Goal: Use online tool/utility: Utilize a website feature to perform a specific function

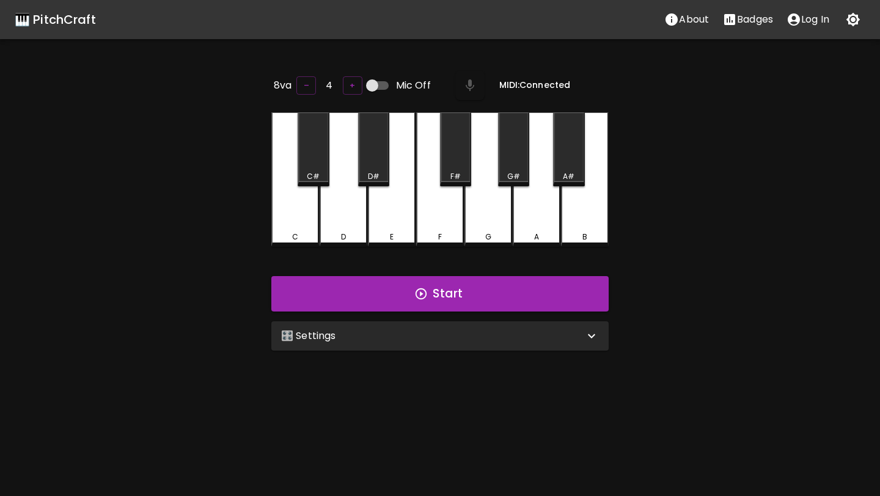
click at [371, 86] on input "Mic Off" at bounding box center [373, 85] width 70 height 23
checkbox input "true"
click at [393, 331] on div "🎛️ Settings" at bounding box center [432, 336] width 303 height 15
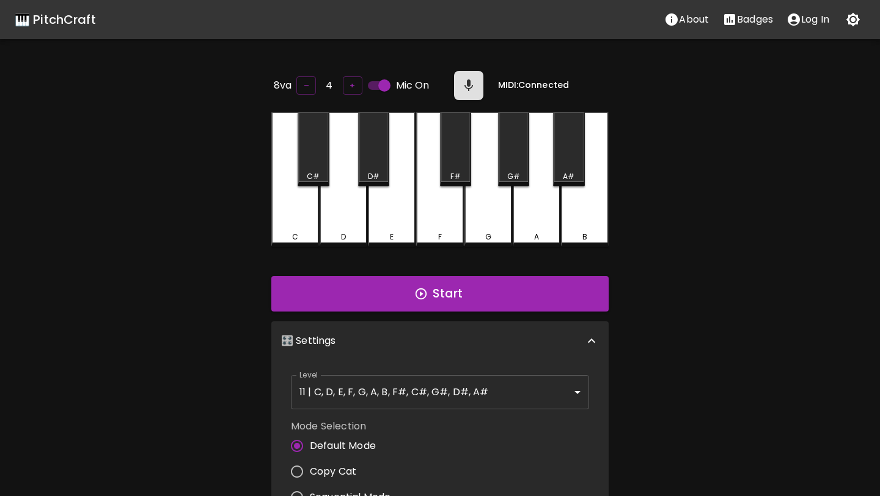
click at [344, 460] on label "Copy Cat" at bounding box center [337, 472] width 106 height 26
click at [310, 460] on input "Copy Cat" at bounding box center [297, 472] width 26 height 26
radio input "true"
click at [406, 297] on button "Start" at bounding box center [440, 293] width 338 height 35
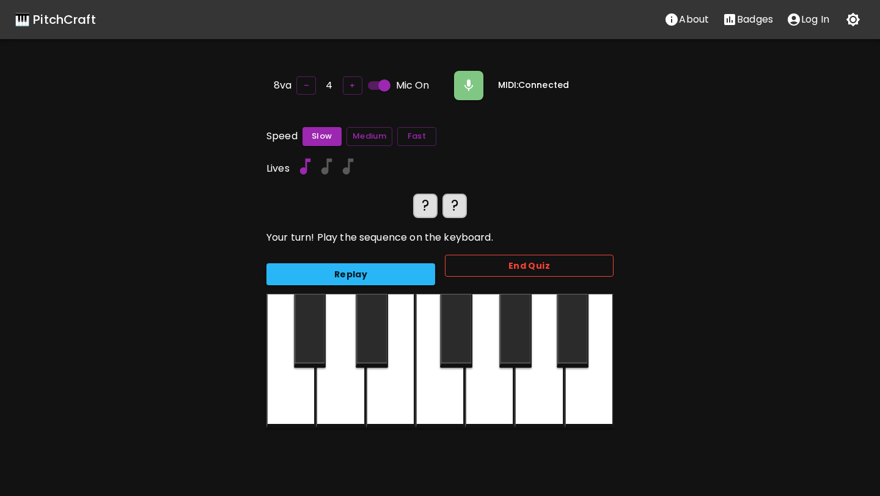
click at [460, 265] on button "End Quiz" at bounding box center [529, 266] width 169 height 23
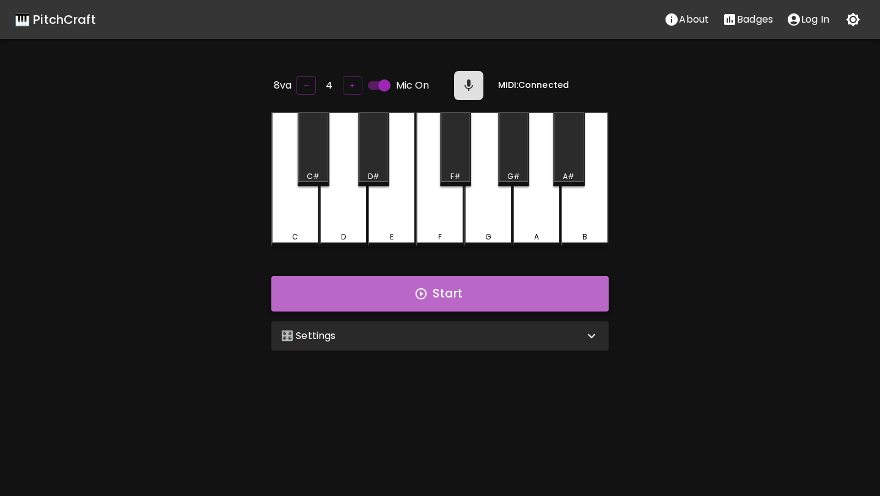
click at [448, 284] on button "Start" at bounding box center [440, 293] width 338 height 35
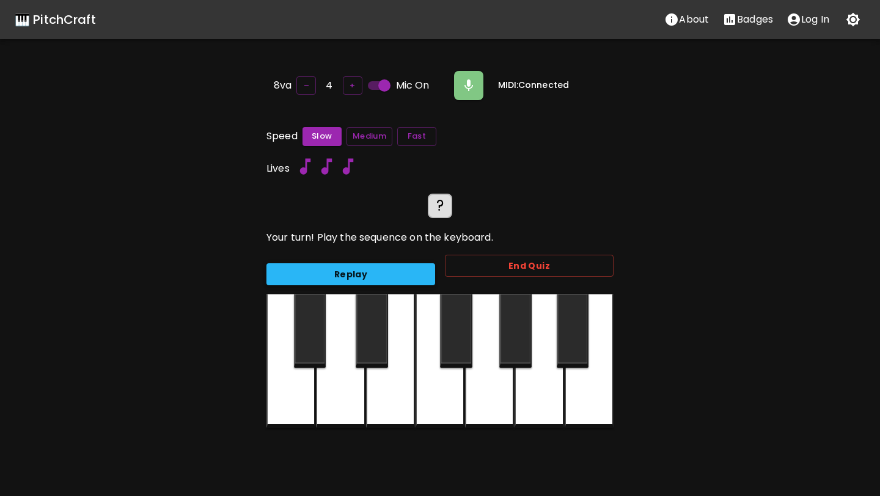
click at [413, 273] on button "Replay" at bounding box center [351, 275] width 169 height 23
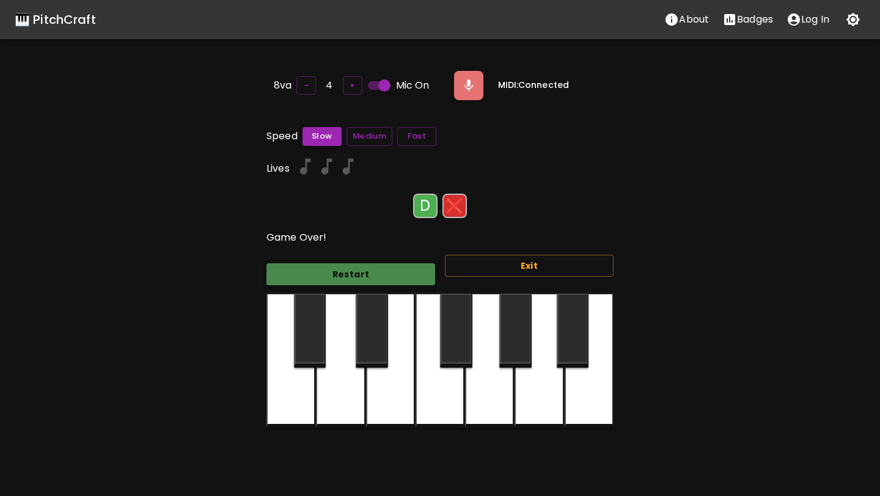
click at [413, 273] on button "Restart" at bounding box center [351, 275] width 169 height 23
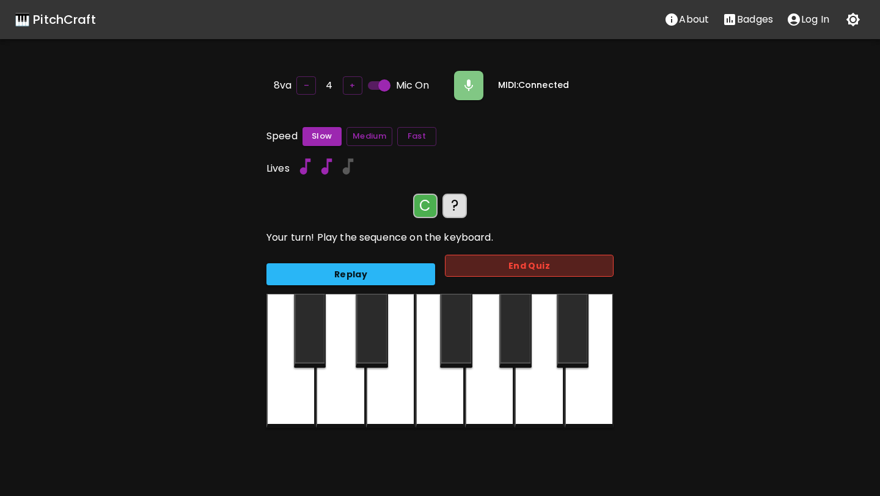
click at [458, 265] on button "End Quiz" at bounding box center [529, 266] width 169 height 23
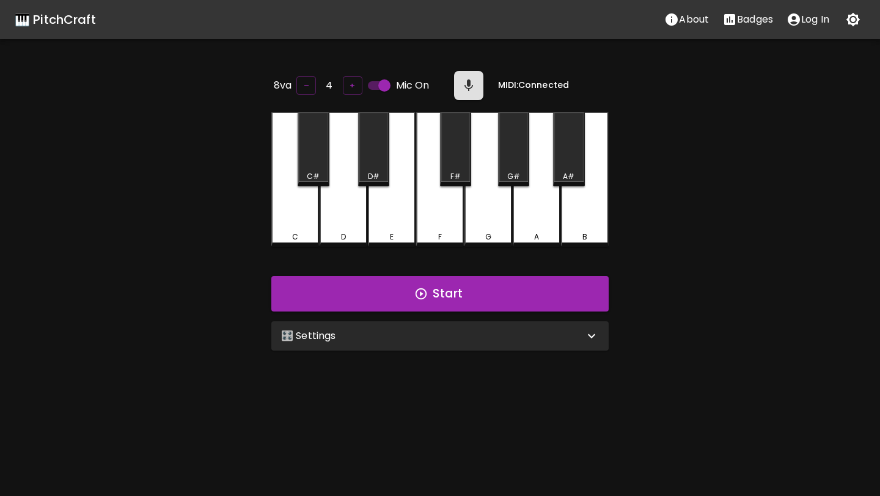
click at [443, 339] on div "🎛️ Settings" at bounding box center [432, 336] width 303 height 15
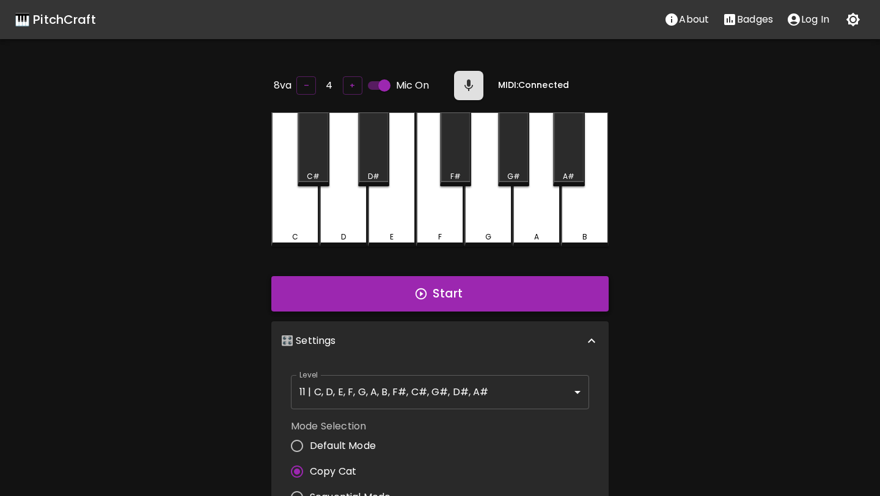
click at [442, 281] on button "Start" at bounding box center [440, 293] width 338 height 35
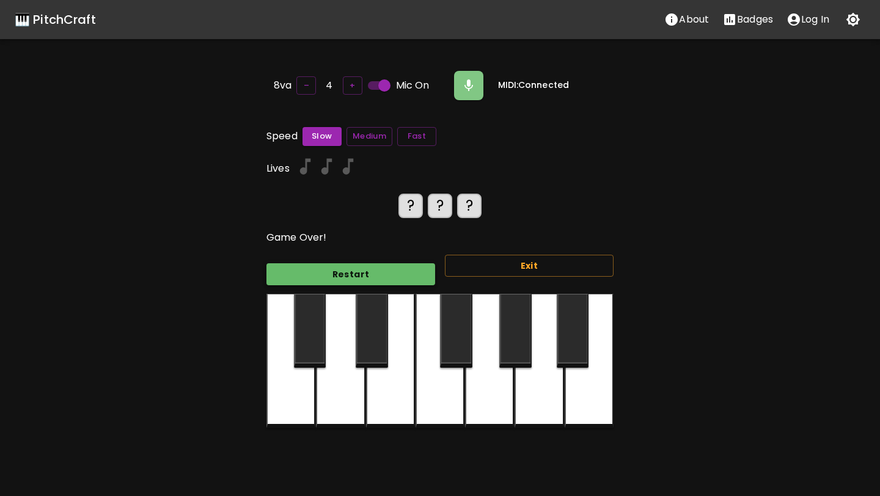
click at [415, 276] on button "Restart" at bounding box center [351, 275] width 169 height 23
click at [418, 271] on button "Restart" at bounding box center [351, 275] width 169 height 23
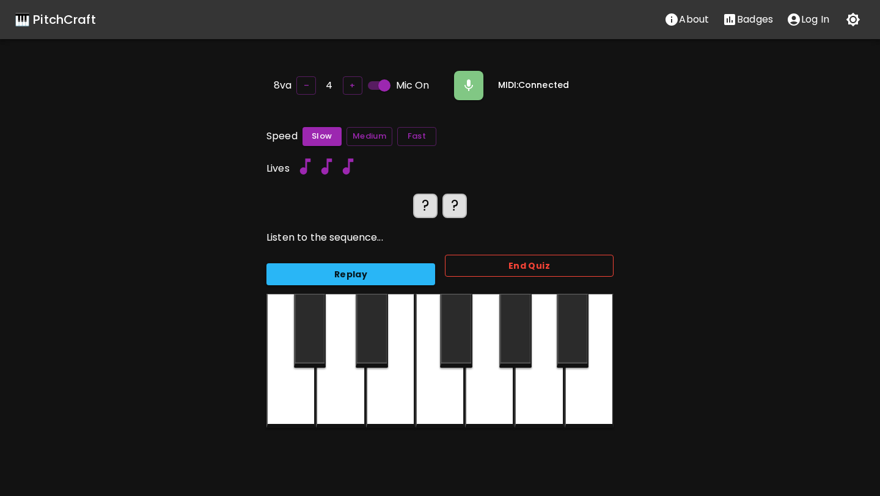
click at [470, 264] on button "End Quiz" at bounding box center [529, 266] width 169 height 23
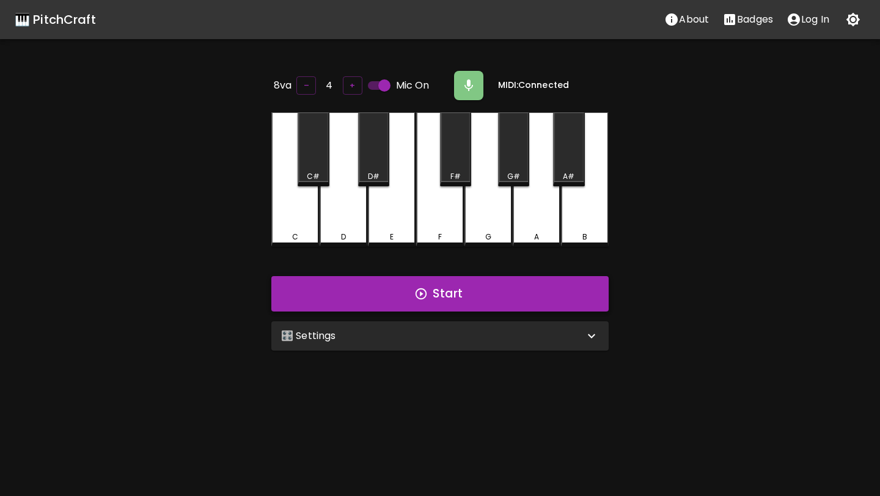
click at [440, 294] on button "Start" at bounding box center [440, 293] width 338 height 35
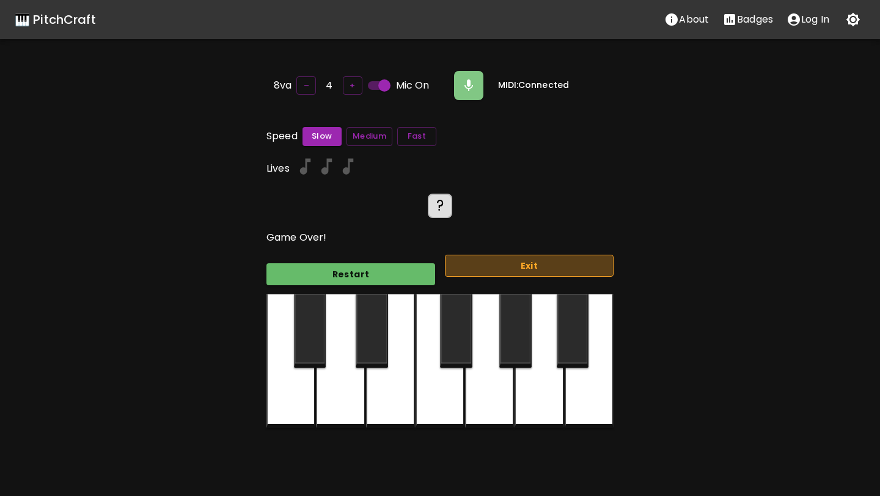
click at [466, 266] on button "Exit" at bounding box center [529, 266] width 169 height 23
